Goal: Information Seeking & Learning: Learn about a topic

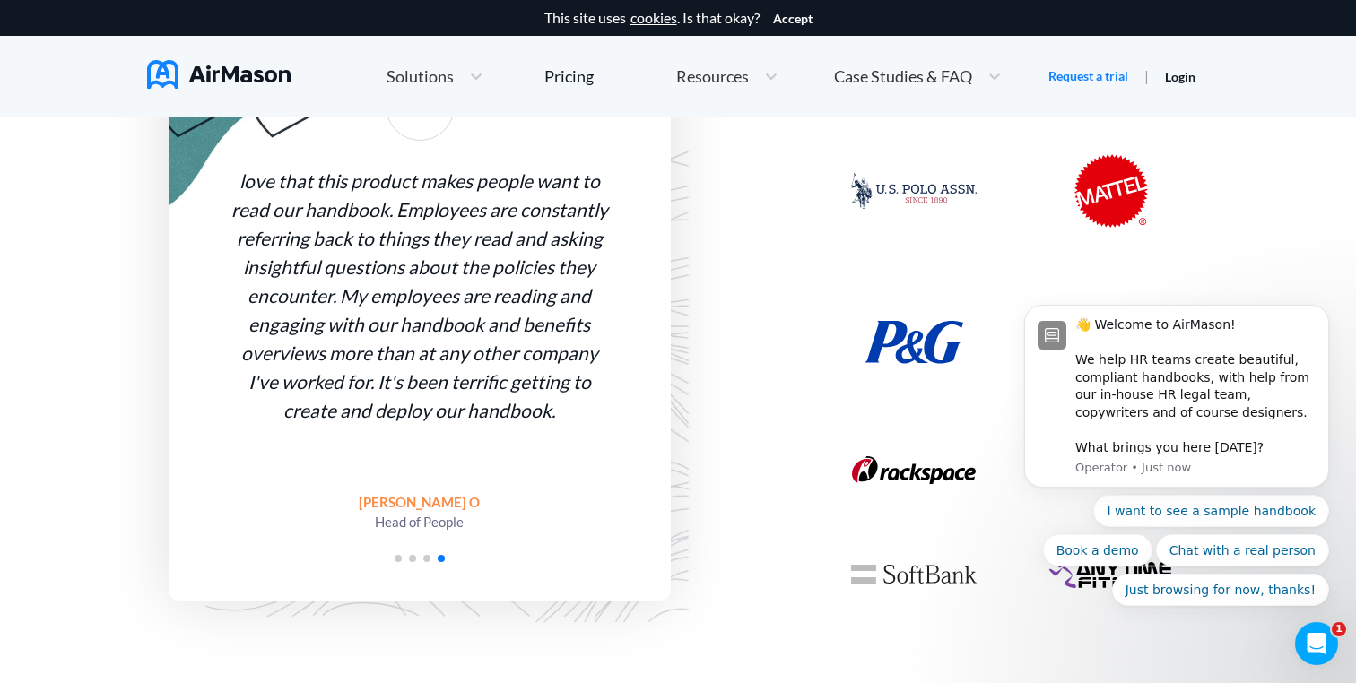
click at [395, 556] on span "Go to slide 1" at bounding box center [398, 558] width 7 height 7
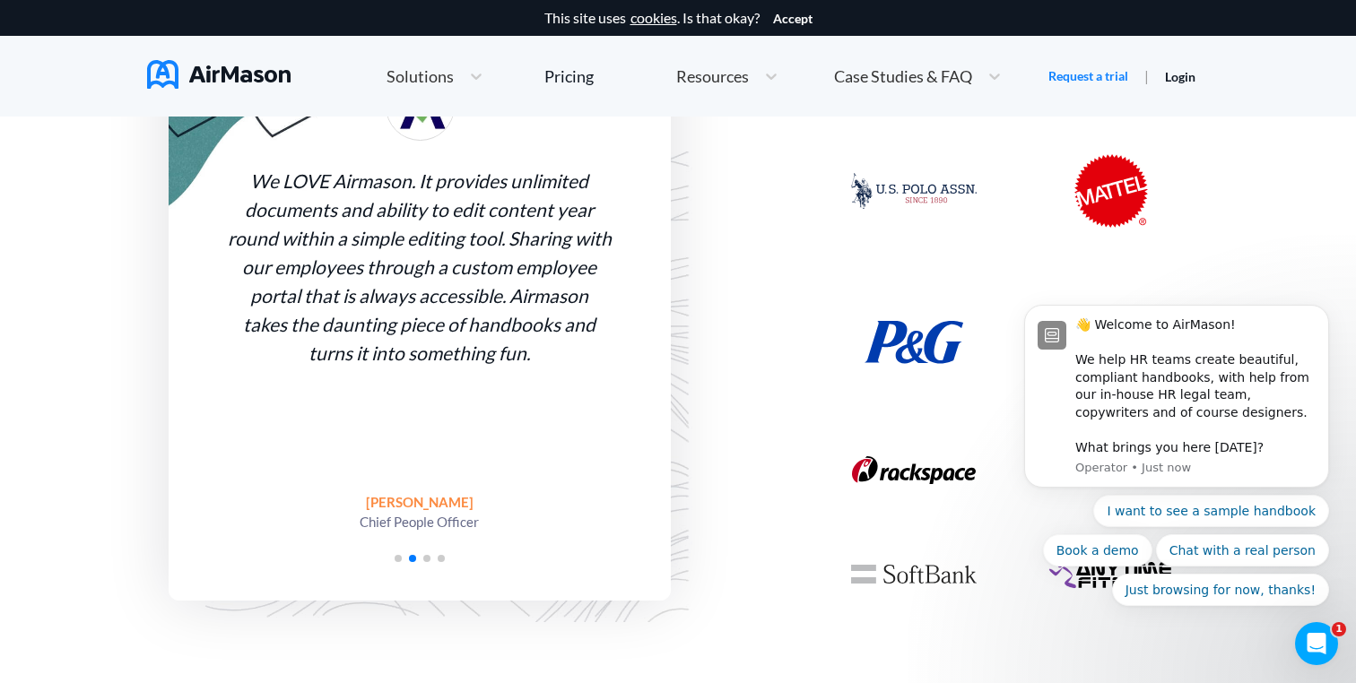
scroll to position [948, 0]
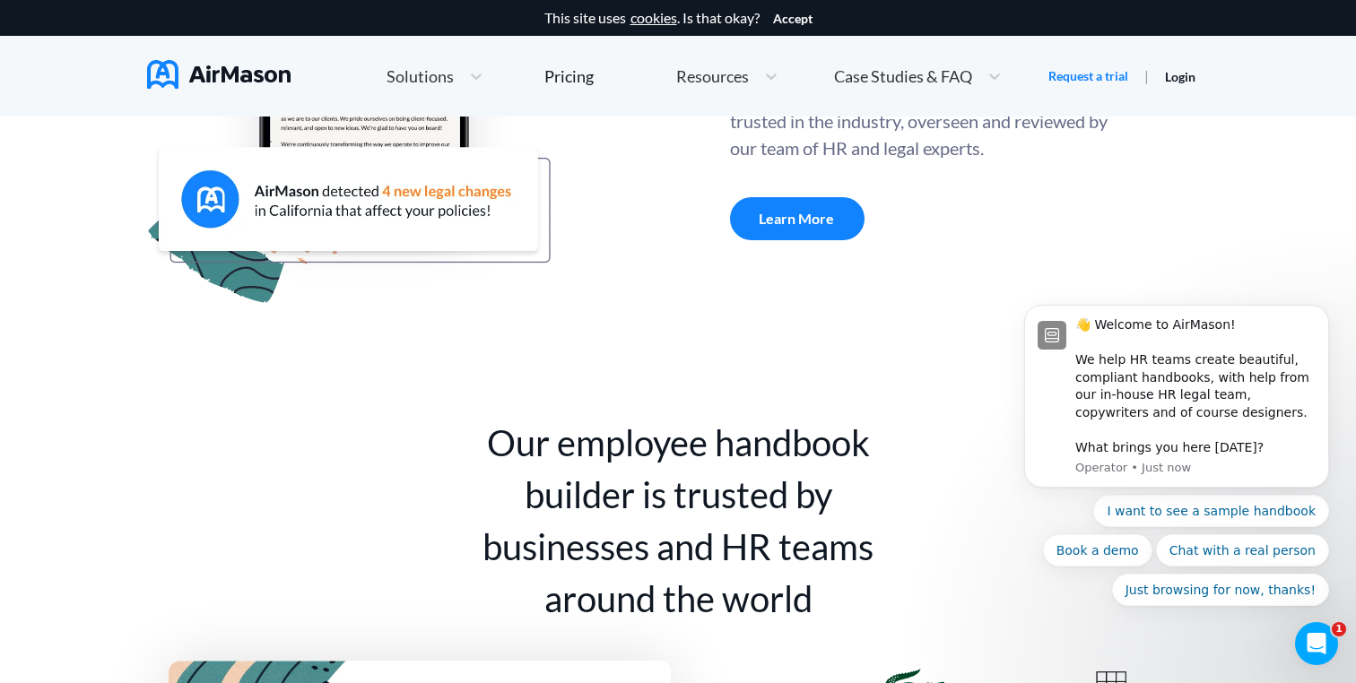
click at [856, 80] on span "Case Studies & FAQ" at bounding box center [903, 76] width 138 height 16
click at [875, 178] on icon at bounding box center [872, 189] width 22 height 22
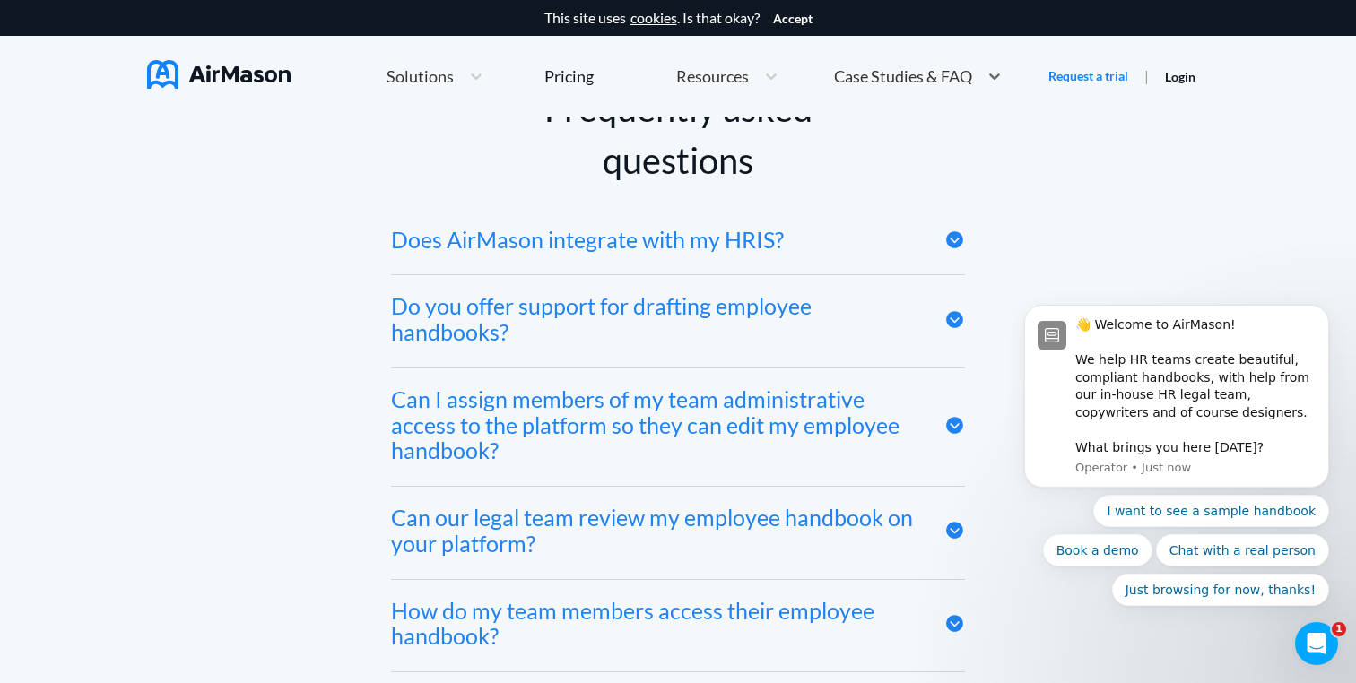
scroll to position [8481, 0]
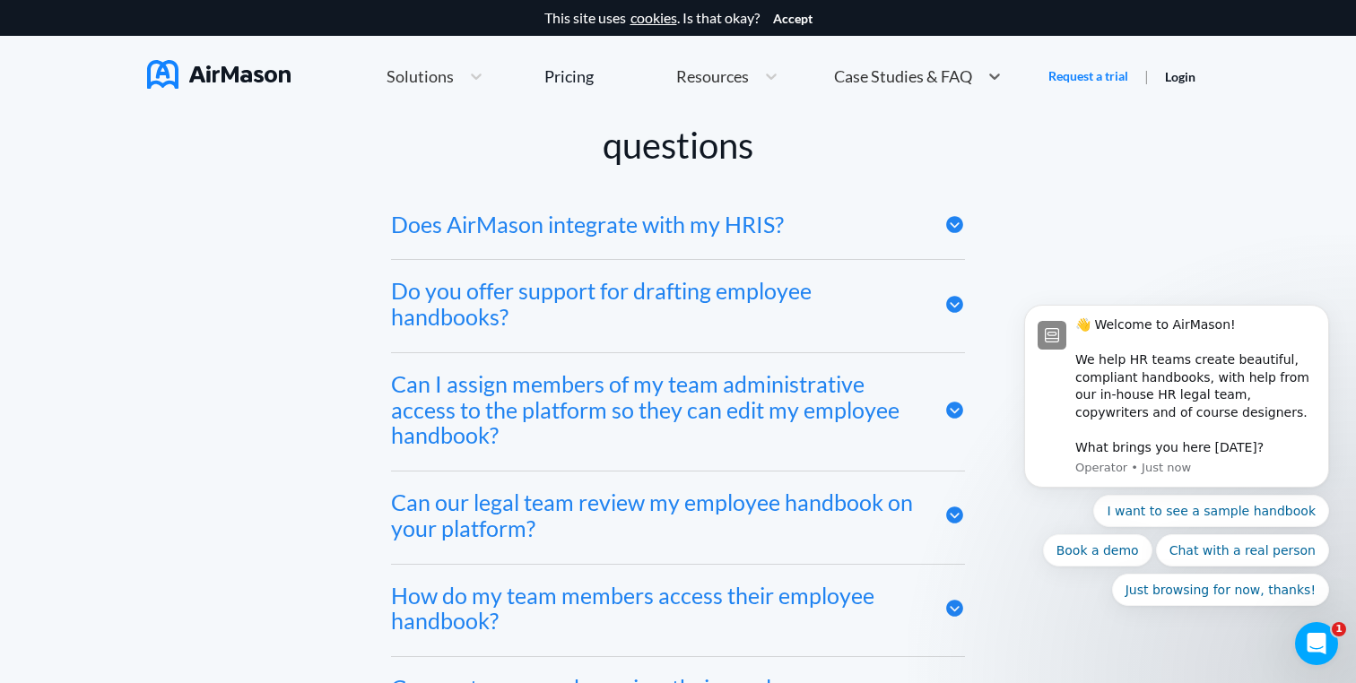
click at [852, 229] on div "Does AirMason integrate with my HRIS?" at bounding box center [678, 227] width 574 height 66
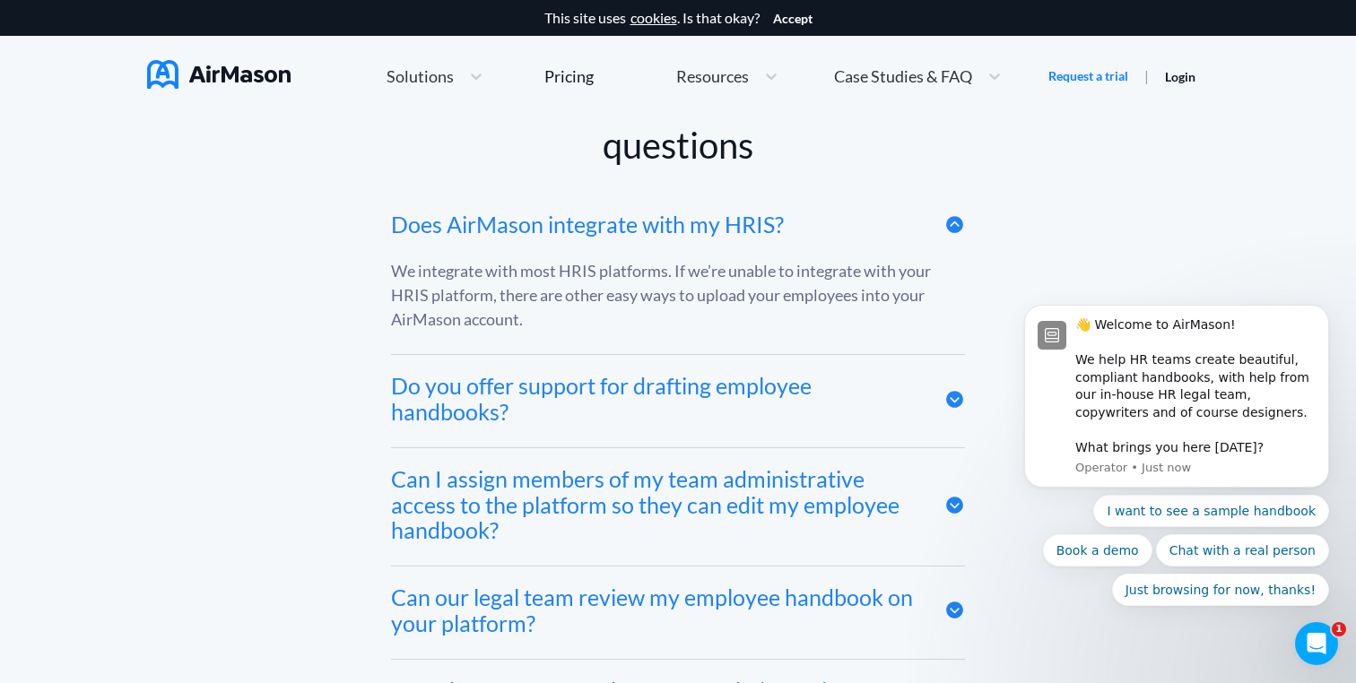
click at [852, 229] on div "Does AirMason integrate with my HRIS?" at bounding box center [678, 227] width 574 height 66
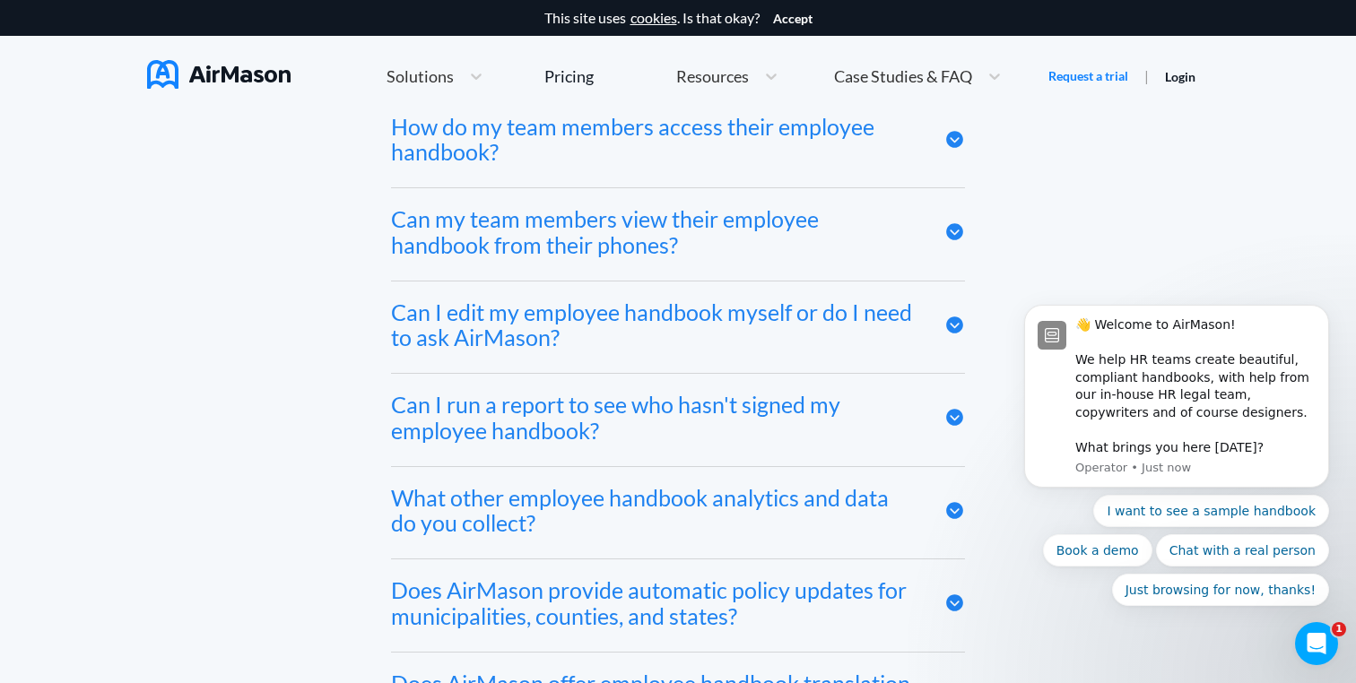
scroll to position [8968, 0]
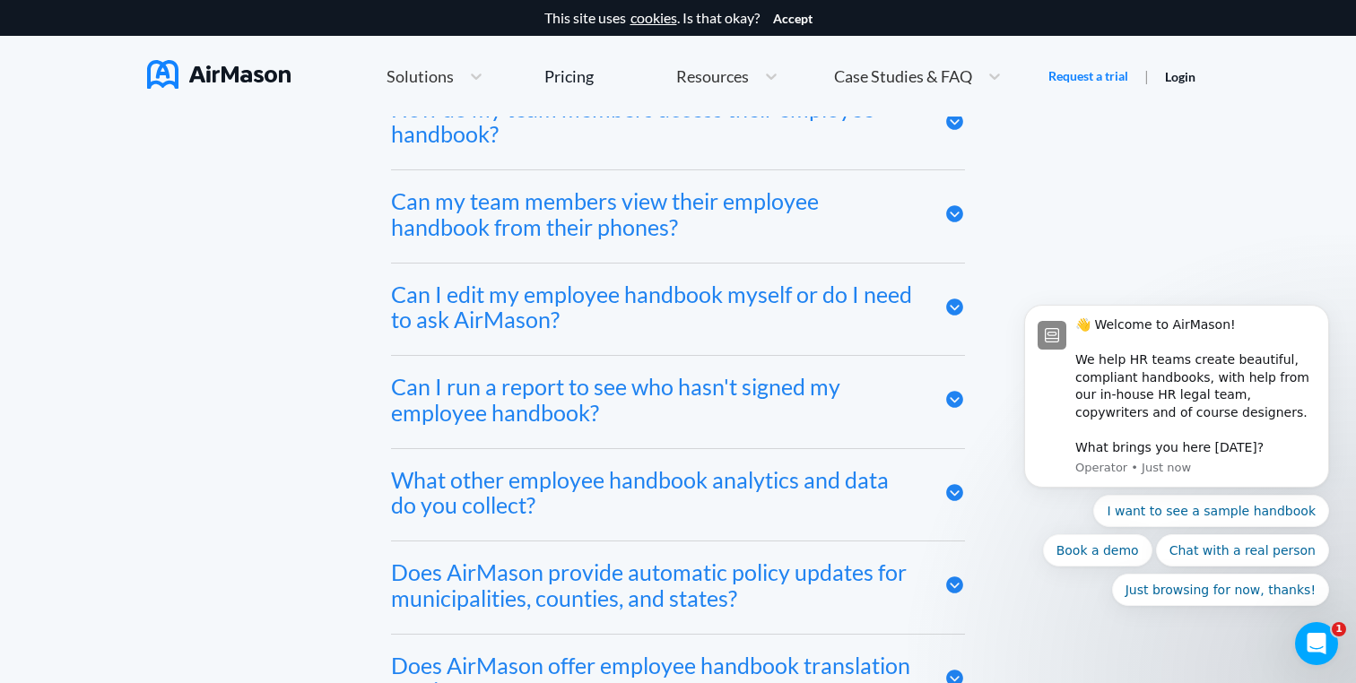
click at [265, 75] on img at bounding box center [219, 74] width 144 height 29
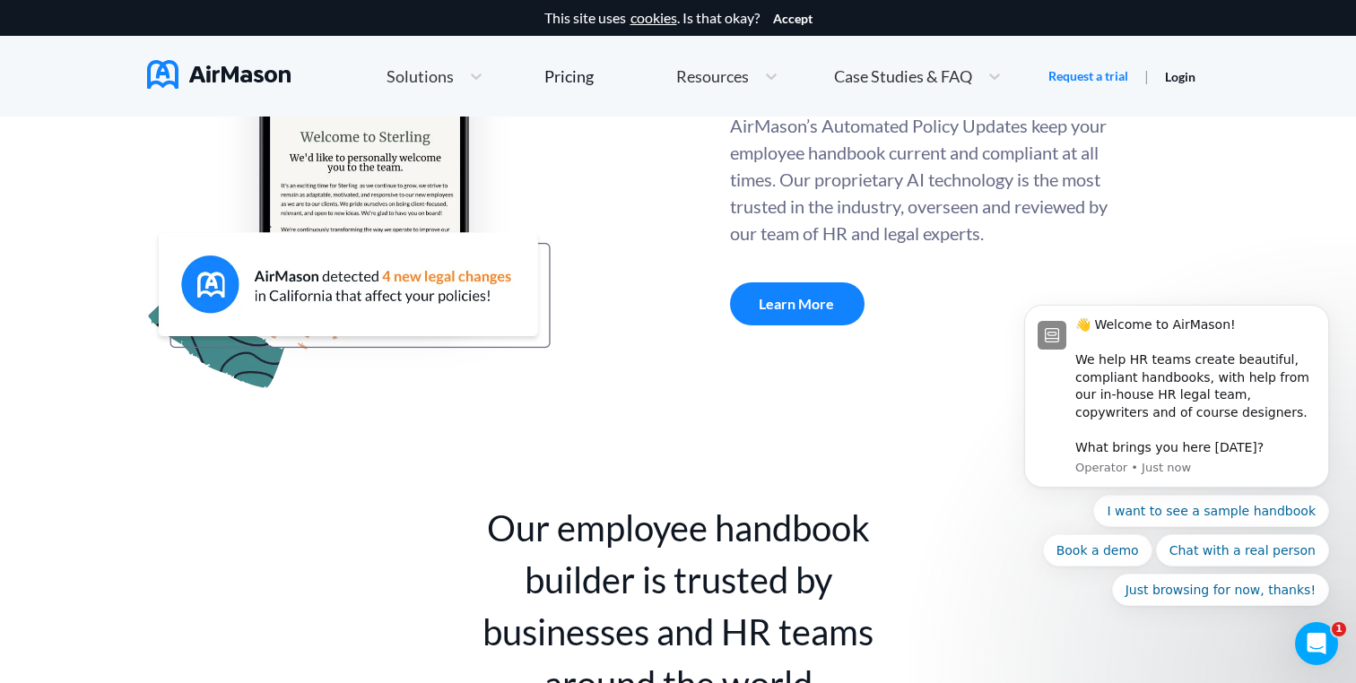
scroll to position [880, 0]
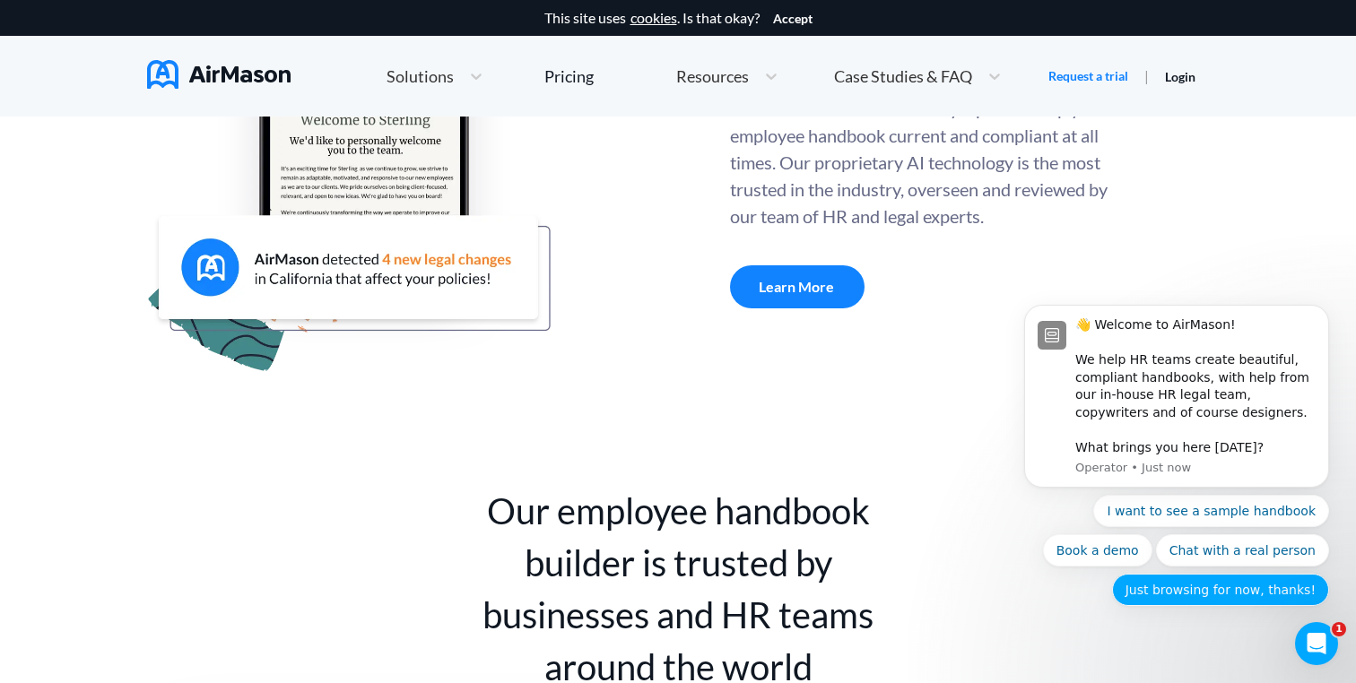
click at [1220, 599] on button "Just browsing for now, thanks!" at bounding box center [1220, 590] width 217 height 32
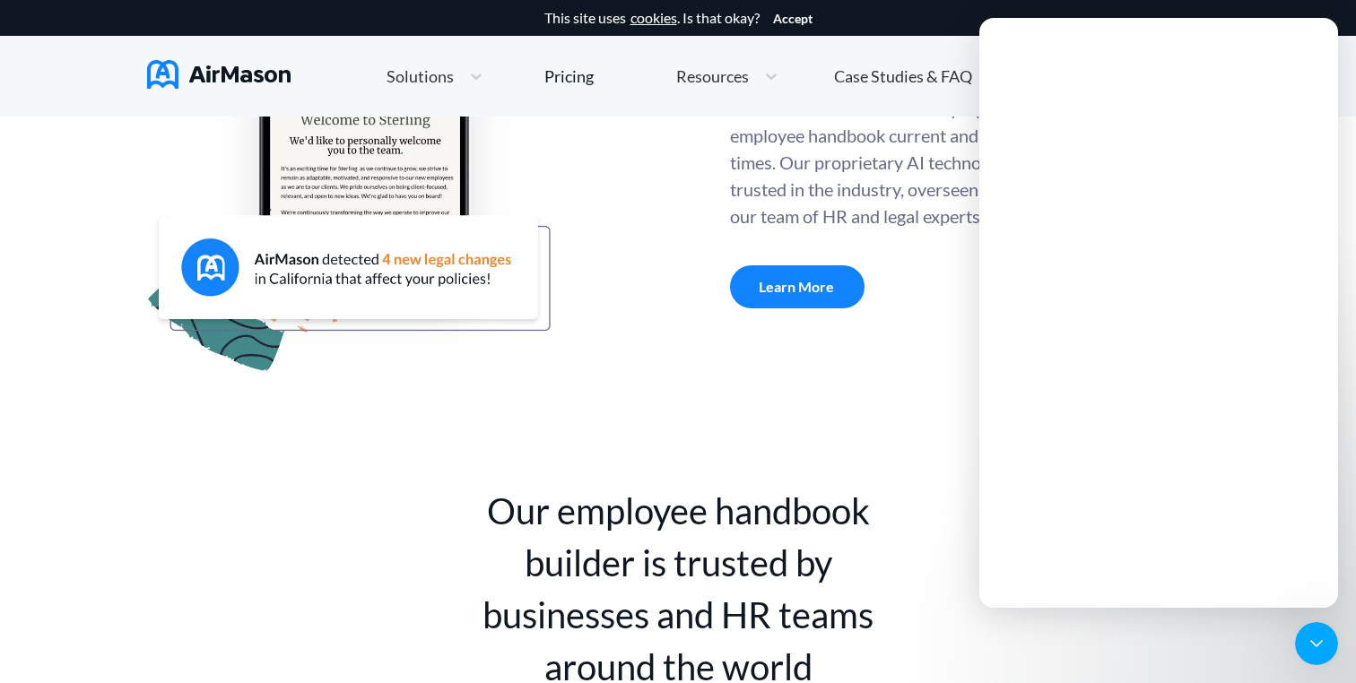
scroll to position [0, 0]
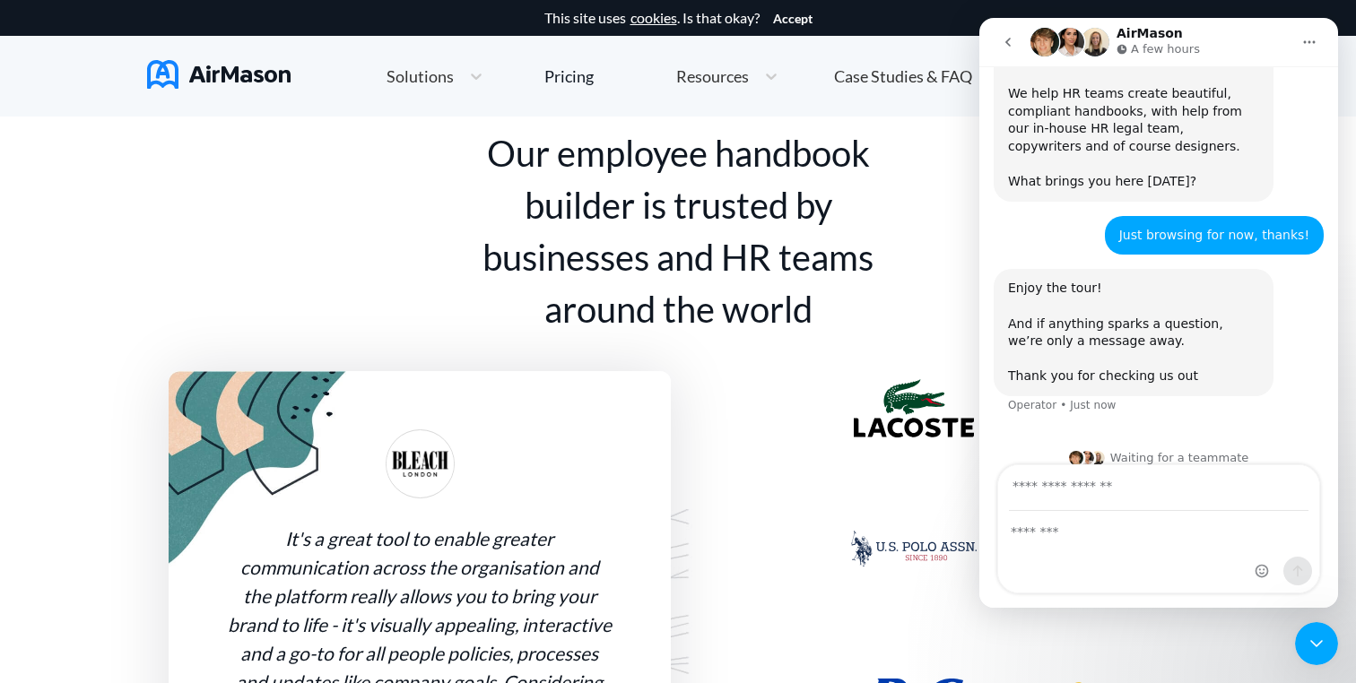
scroll to position [1241, 0]
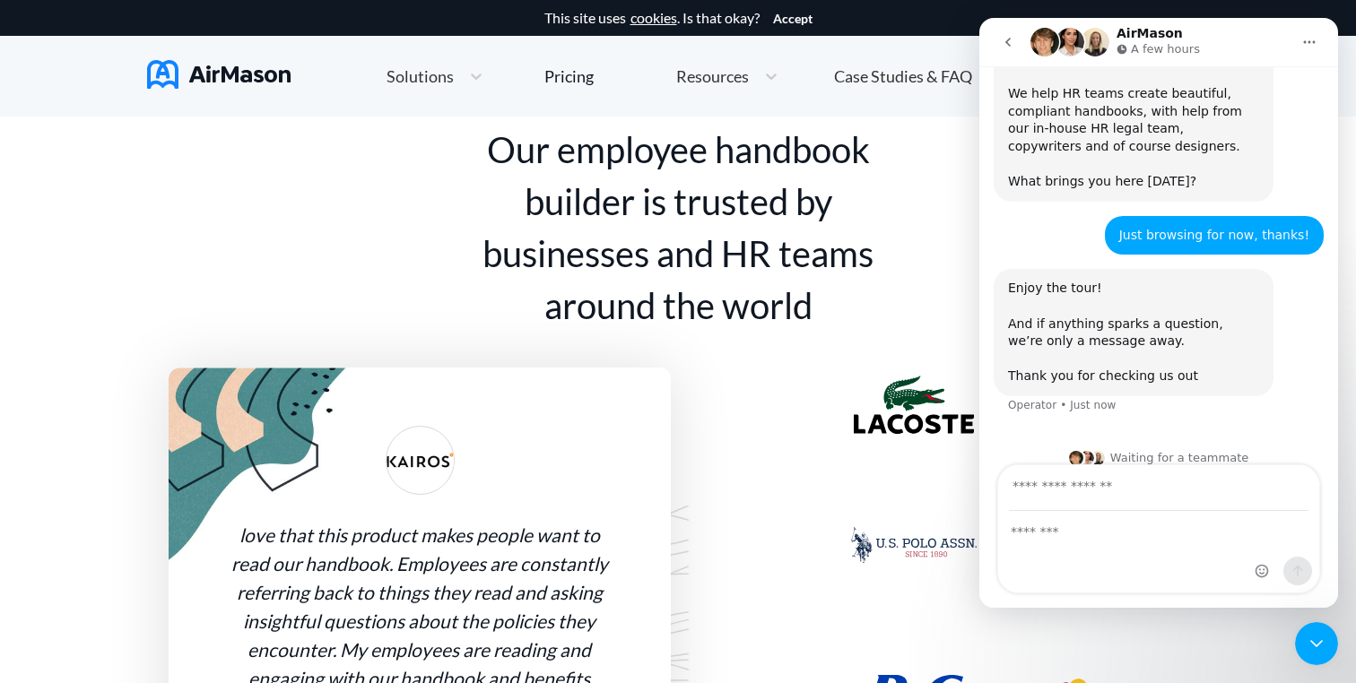
click at [1016, 46] on button "go back" at bounding box center [1008, 42] width 34 height 34
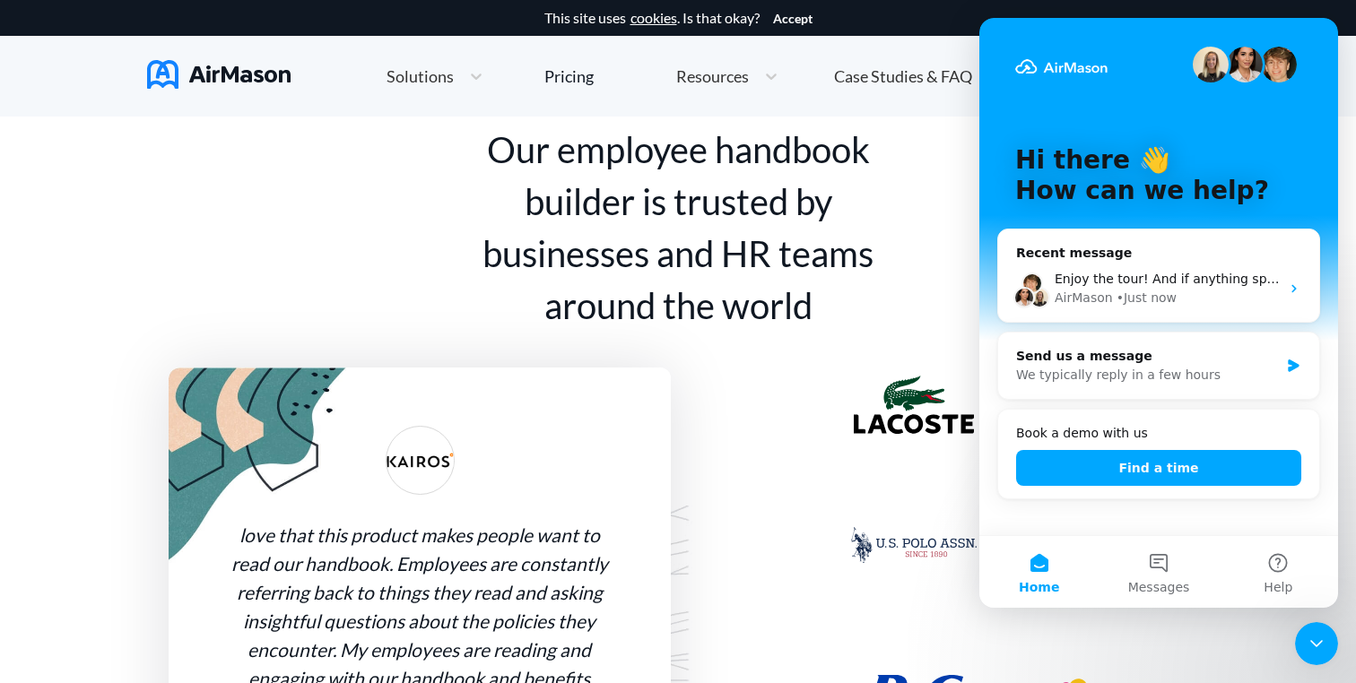
click at [909, 210] on div "Our employee handbook builder is trusted by businesses and HR teams around the …" at bounding box center [678, 550] width 1063 height 853
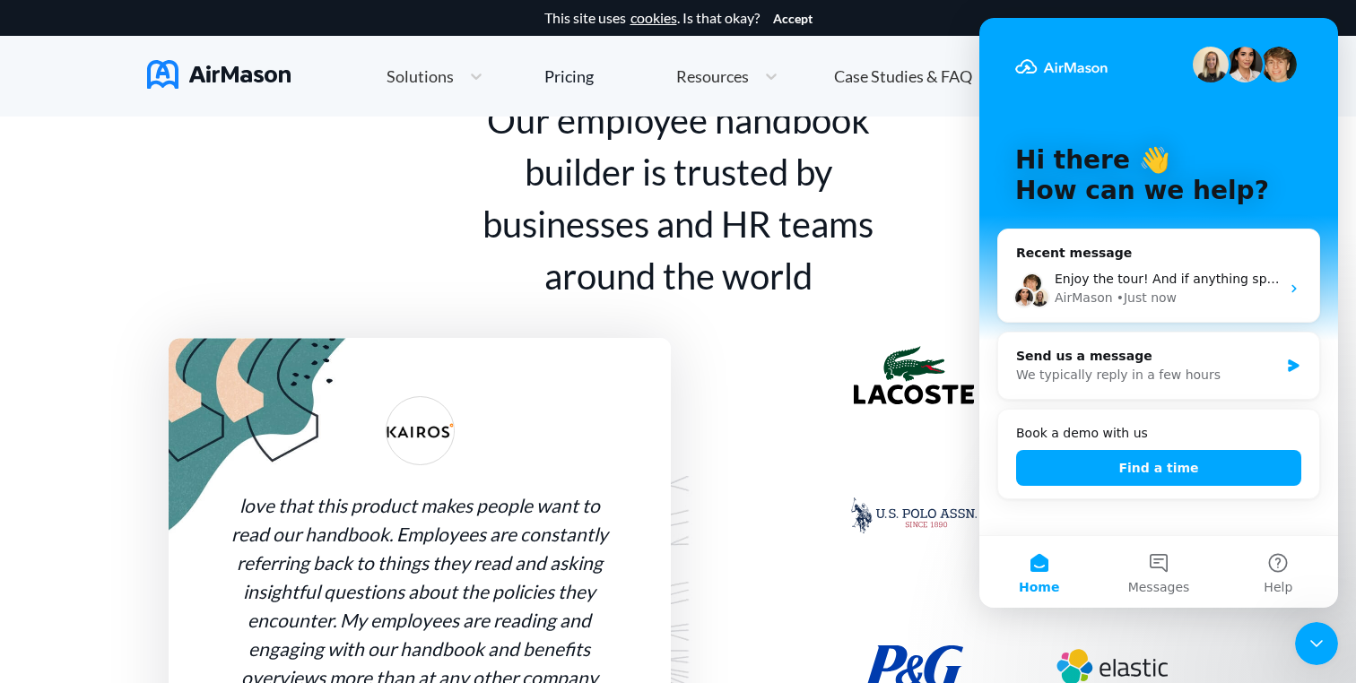
scroll to position [1284, 0]
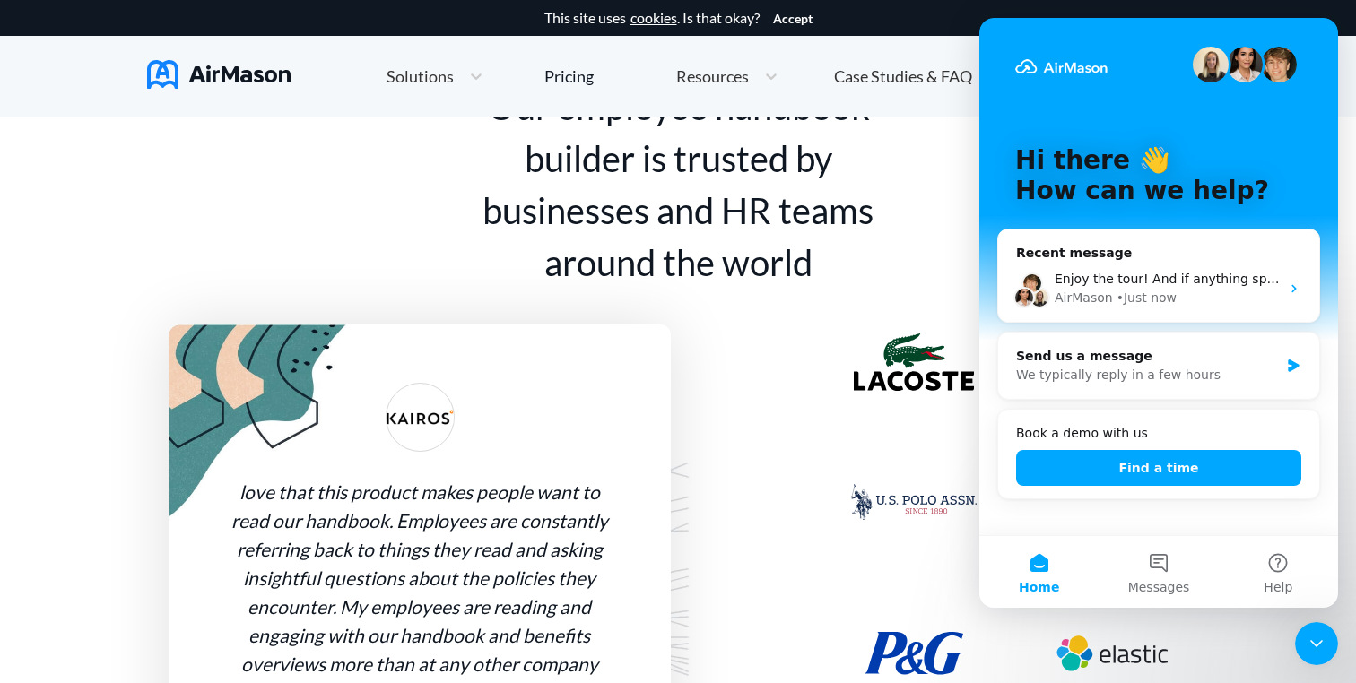
click at [1186, 37] on div "Hi there 👋 How can we help?" at bounding box center [1158, 179] width 323 height 323
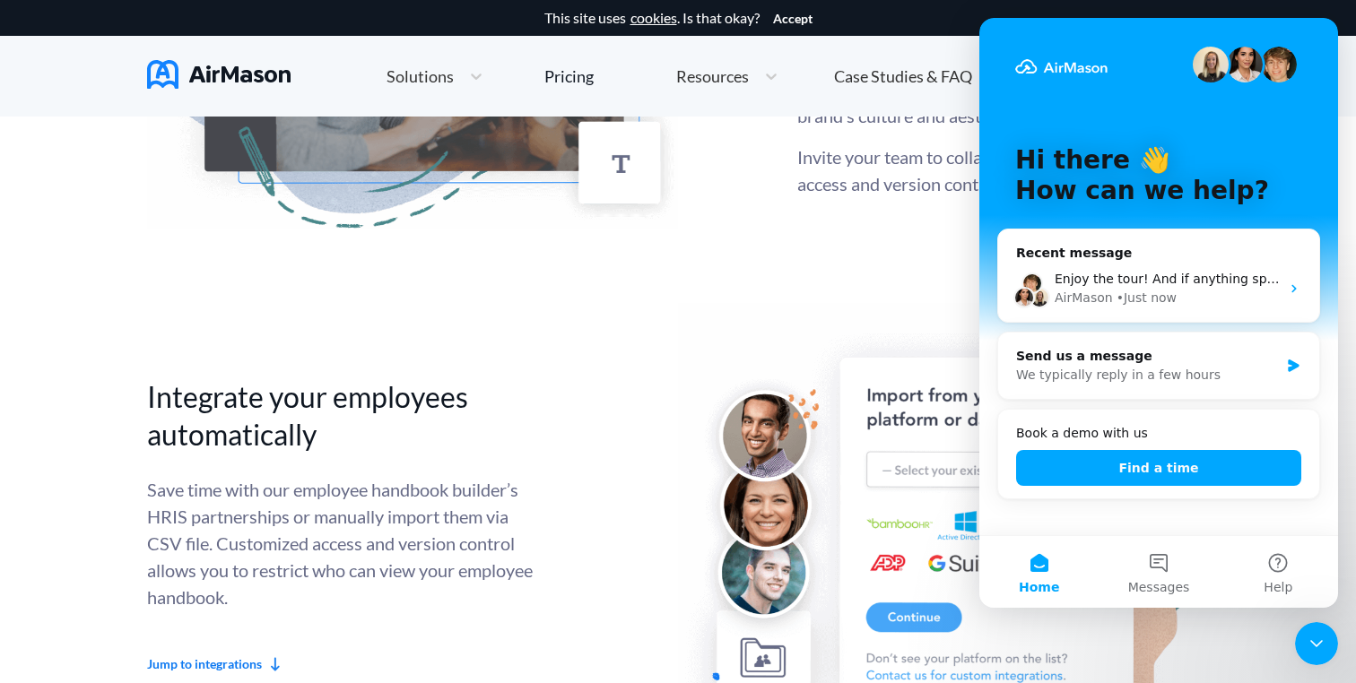
scroll to position [4435, 0]
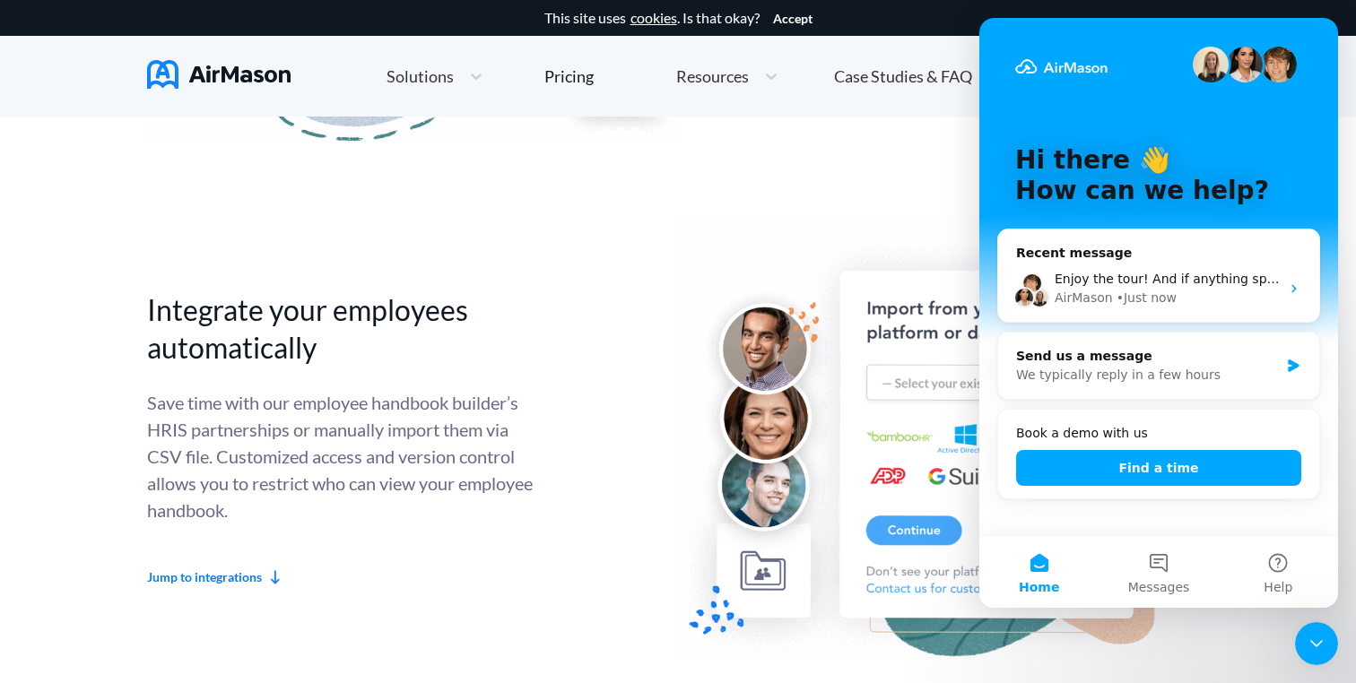
click at [1089, 52] on div "Intercom messenger" at bounding box center [1158, 65] width 287 height 36
click at [1307, 626] on div "Close Intercom Messenger" at bounding box center [1316, 643] width 43 height 43
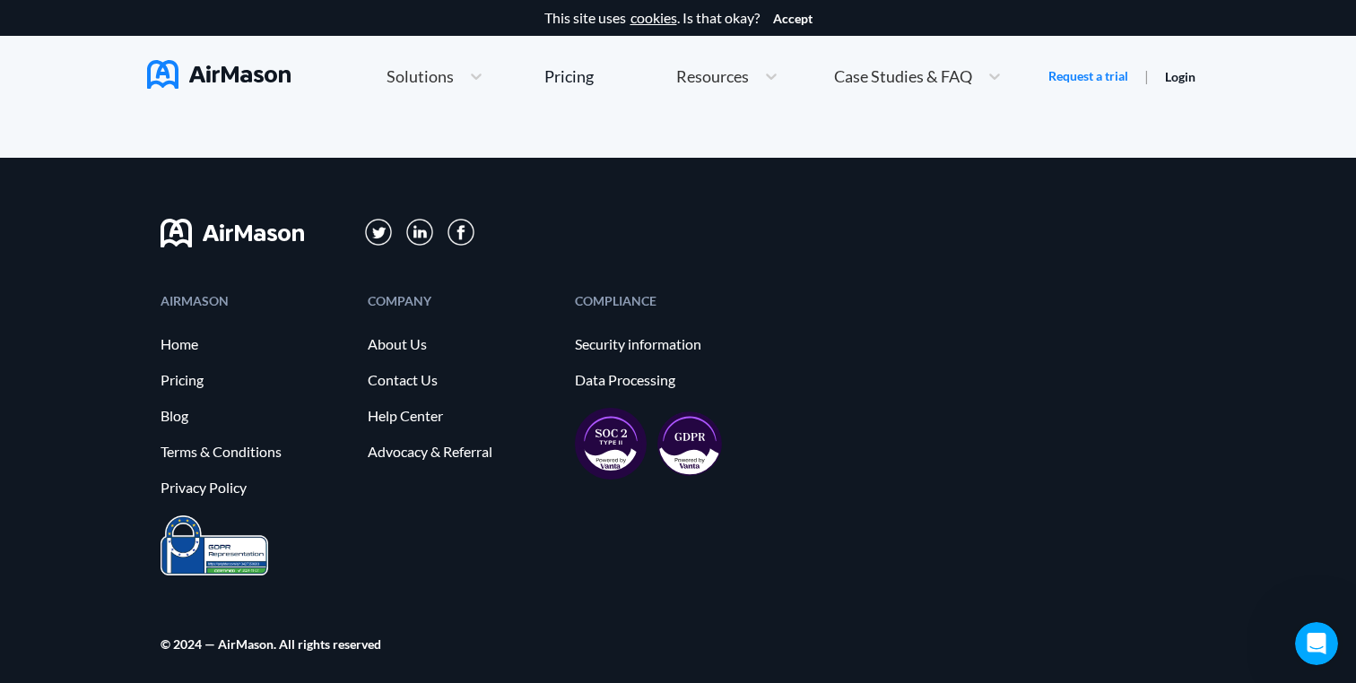
scroll to position [9900, 0]
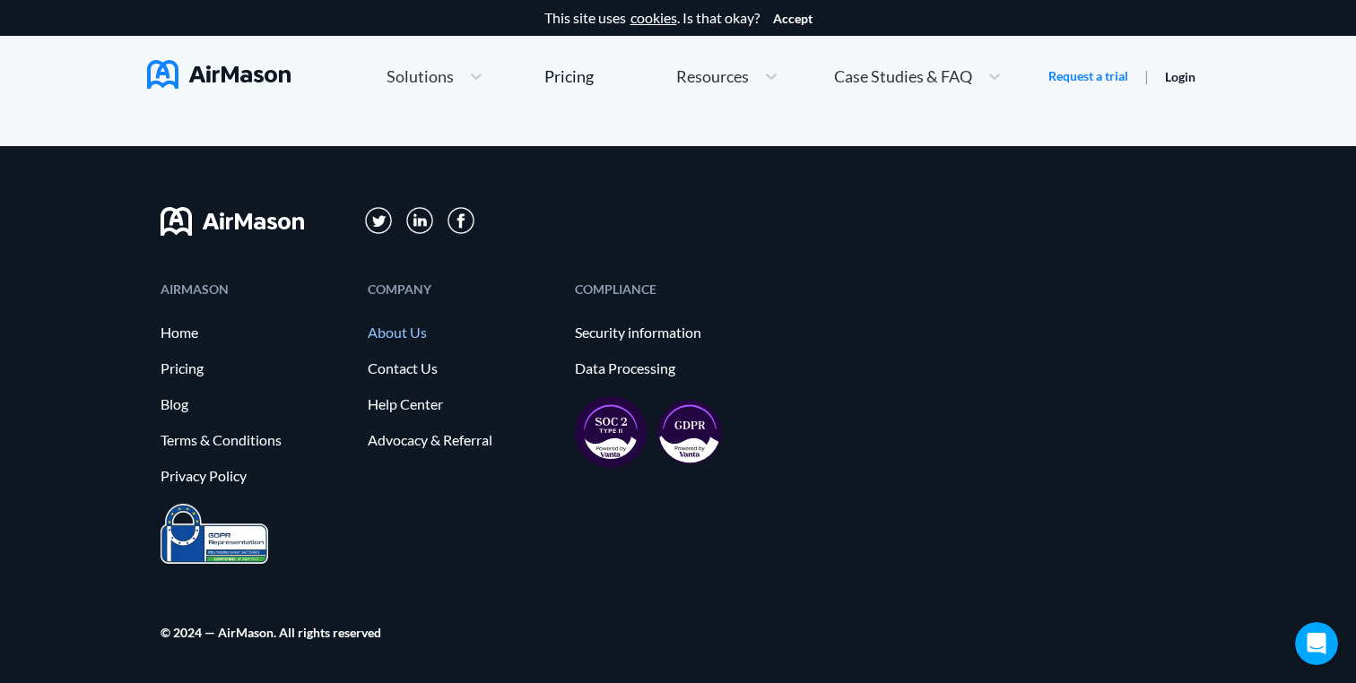
click at [377, 329] on link "About Us" at bounding box center [462, 333] width 189 height 16
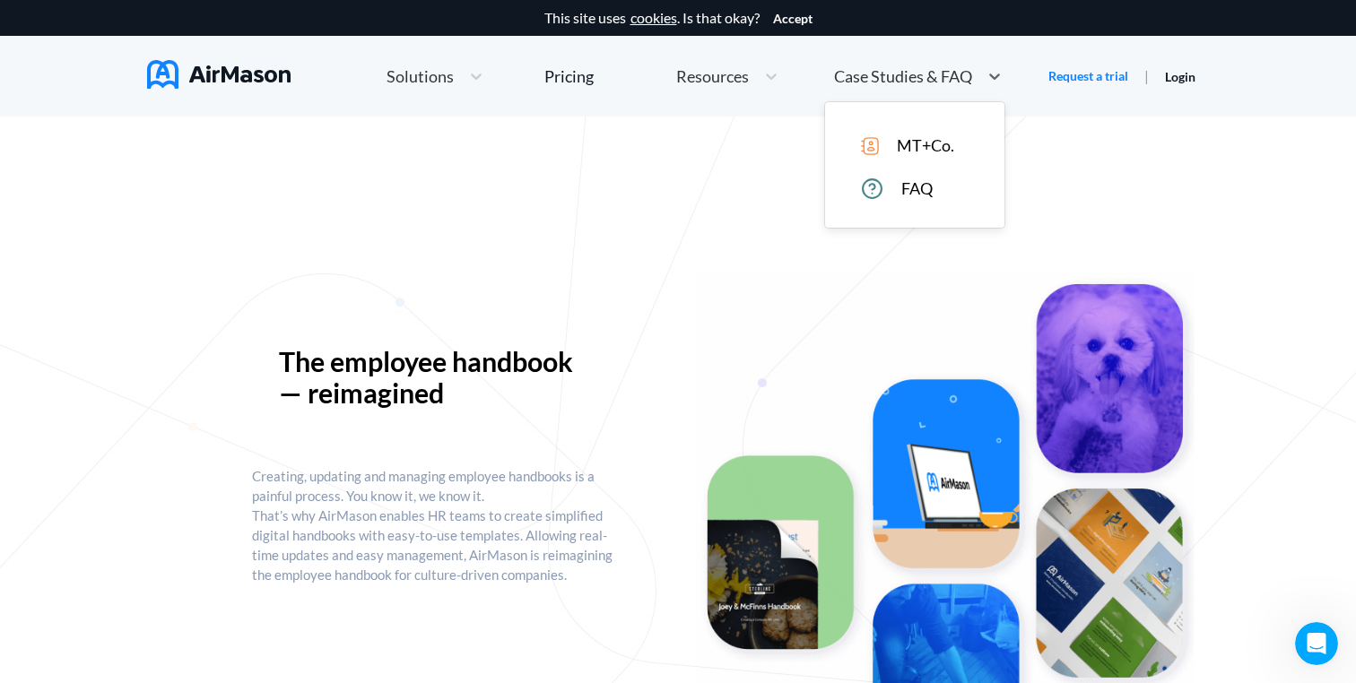
click at [883, 65] on div "Case Studies & FAQ" at bounding box center [901, 76] width 153 height 22
click at [884, 136] on div "MT+Co." at bounding box center [927, 145] width 133 height 19
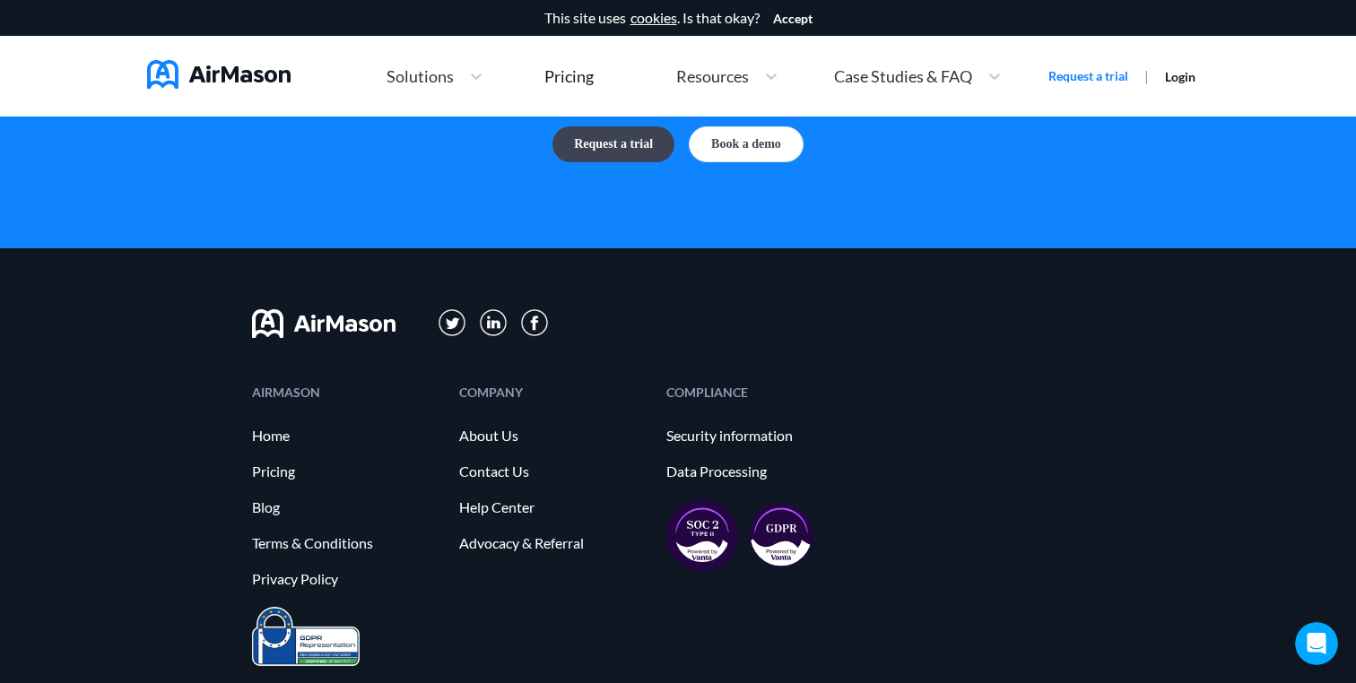
scroll to position [5144, 0]
